Goal: Check status

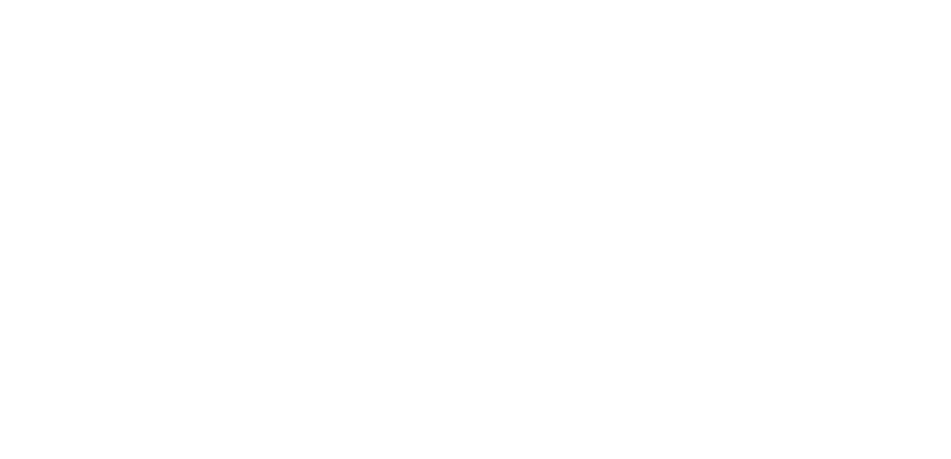
scroll to position [0, 5]
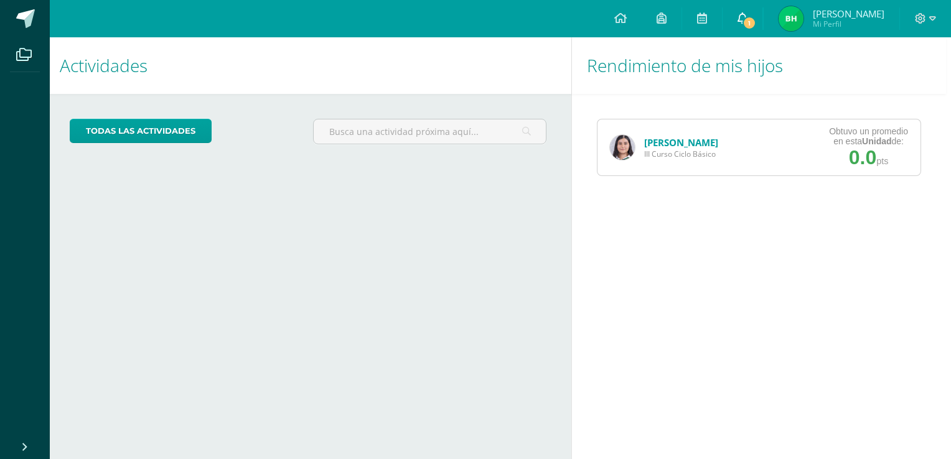
click at [747, 16] on icon at bounding box center [742, 17] width 10 height 11
click at [757, 335] on div "Rendimiento de mis hijos Dana Mansilla III Curso Ciclo Básico Obtuvo un promedi…" at bounding box center [761, 248] width 380 height 422
click at [662, 143] on link "[PERSON_NAME]" at bounding box center [681, 142] width 74 height 12
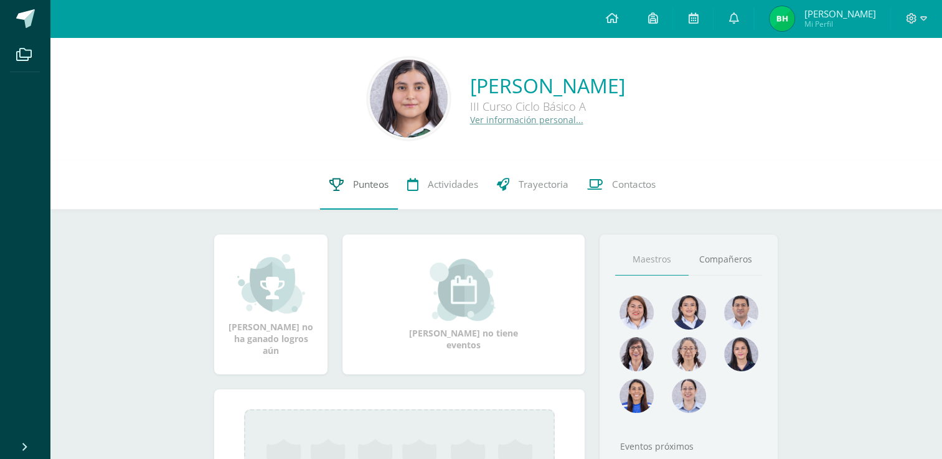
click at [353, 179] on span "Punteos" at bounding box center [370, 184] width 35 height 13
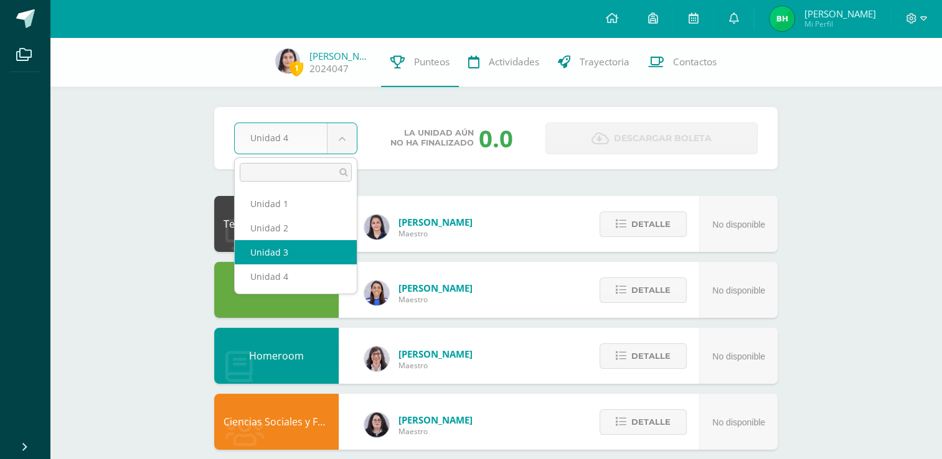
select select "Unidad 3"
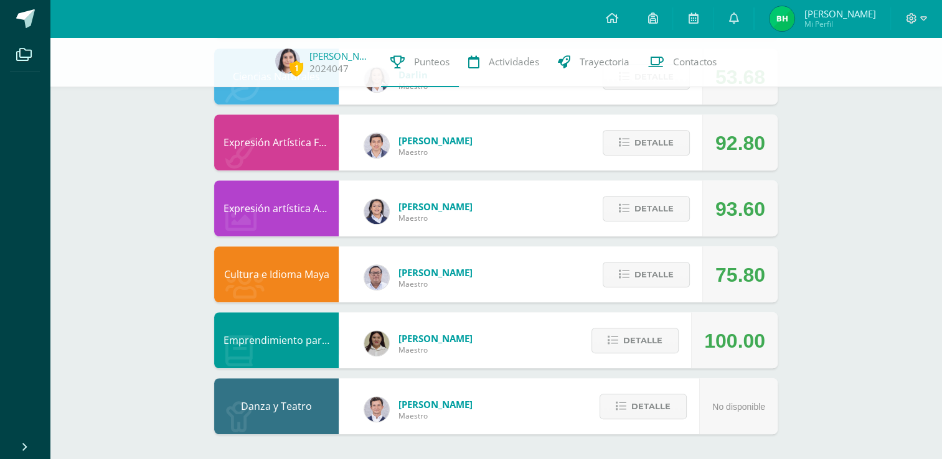
scroll to position [718, 0]
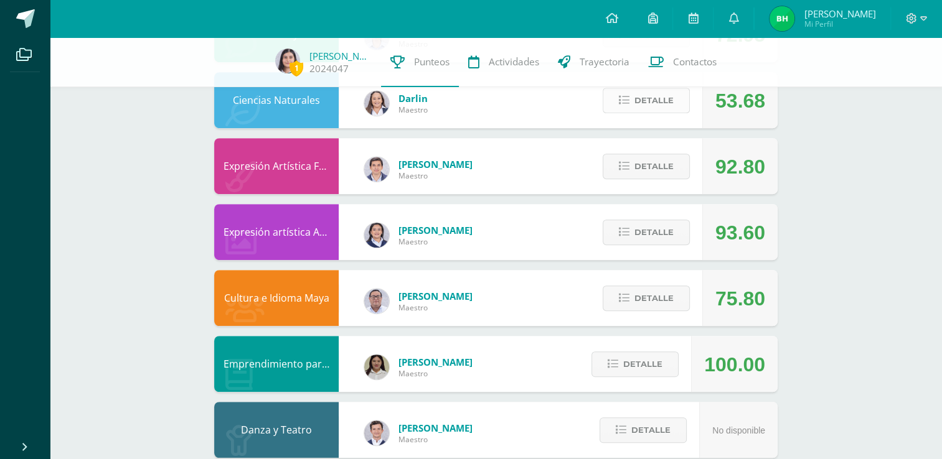
click at [622, 91] on button "Detalle" at bounding box center [645, 101] width 87 height 26
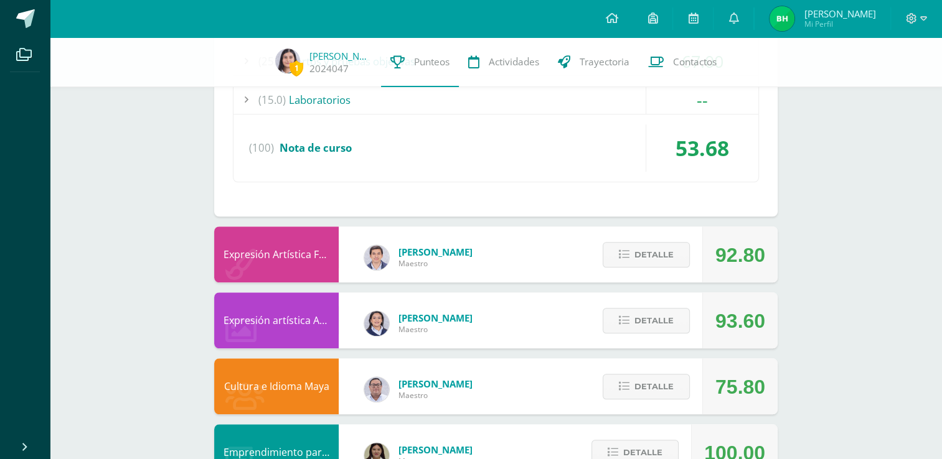
scroll to position [1133, 0]
